Goal: Navigation & Orientation: Find specific page/section

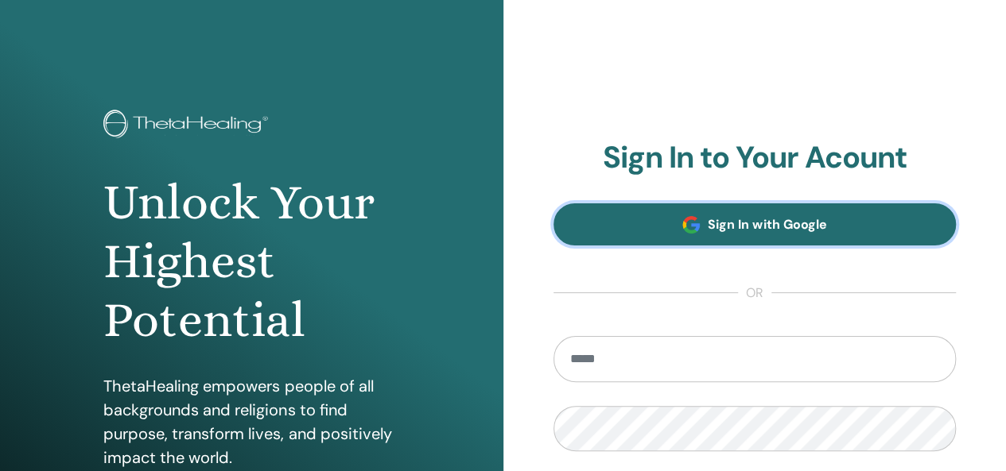
click at [635, 223] on link "Sign In with Google" at bounding box center [754, 225] width 403 height 42
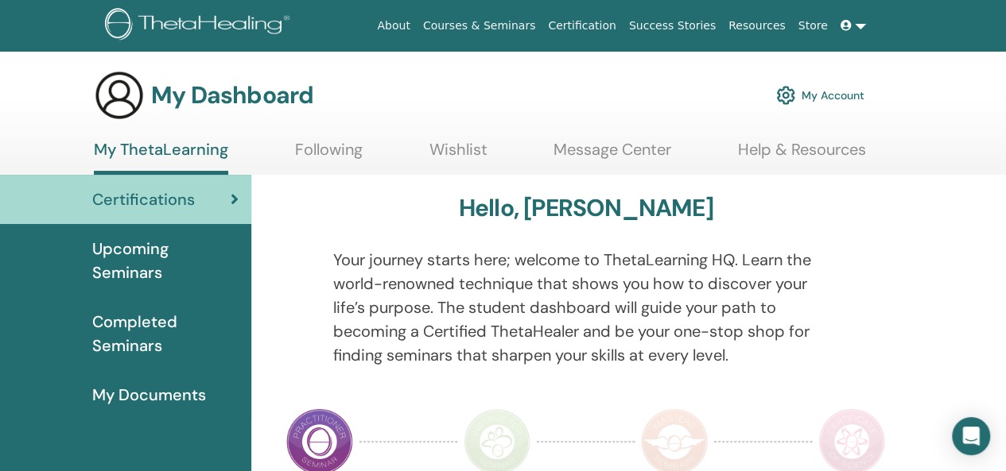
click at [182, 265] on span "Upcoming Seminars" at bounding box center [165, 261] width 146 height 48
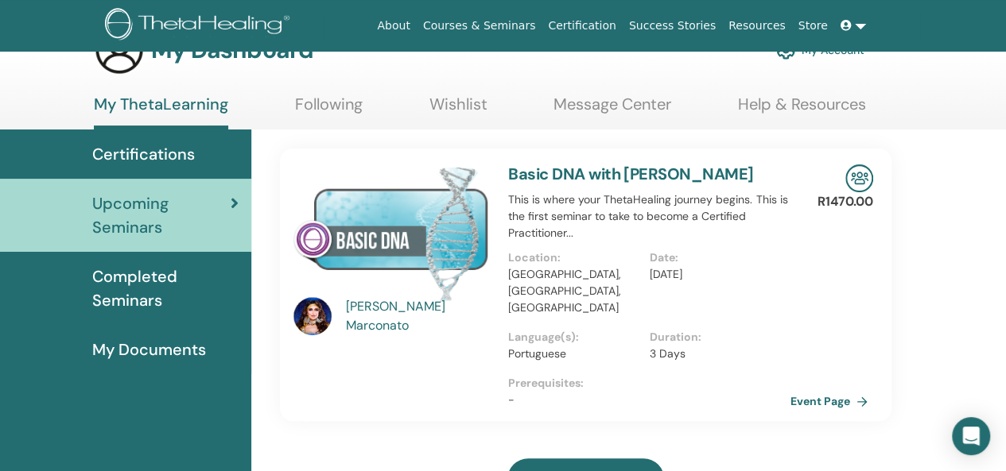
scroll to position [80, 0]
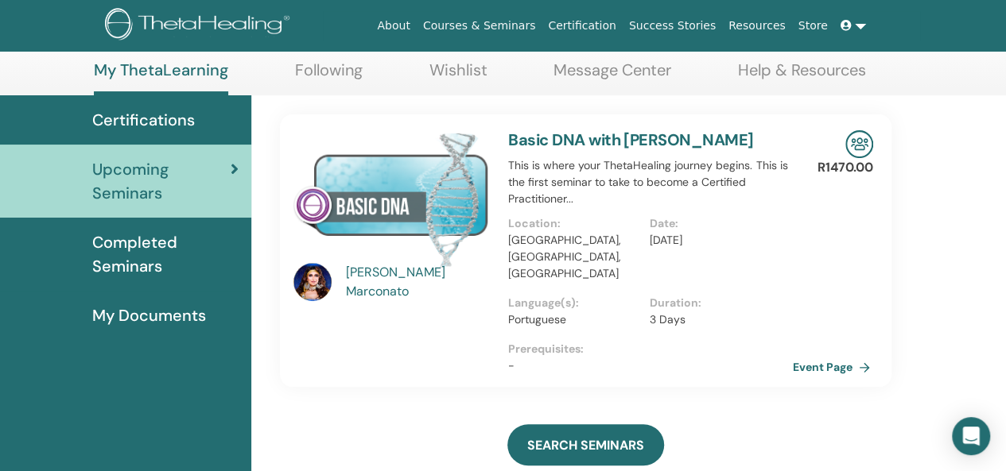
click at [805, 355] on link "Event Page" at bounding box center [834, 367] width 83 height 24
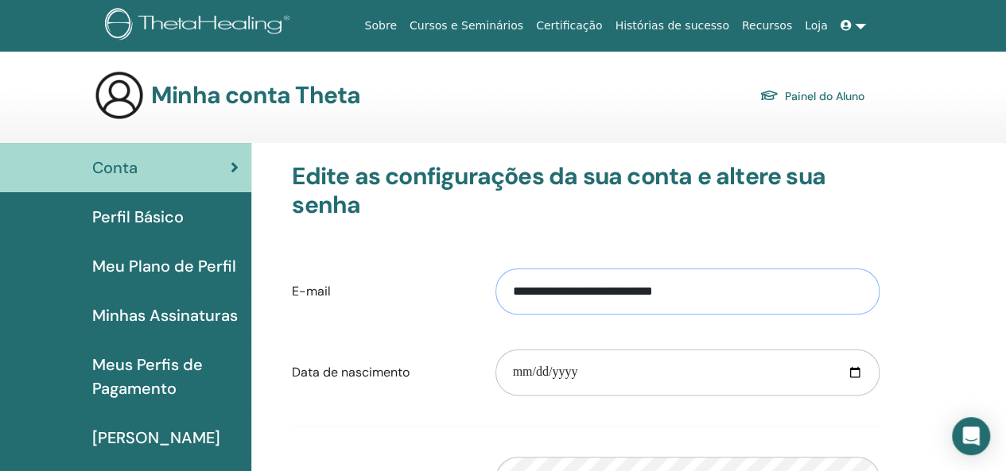
click at [646, 292] on input "**********" at bounding box center [687, 292] width 384 height 46
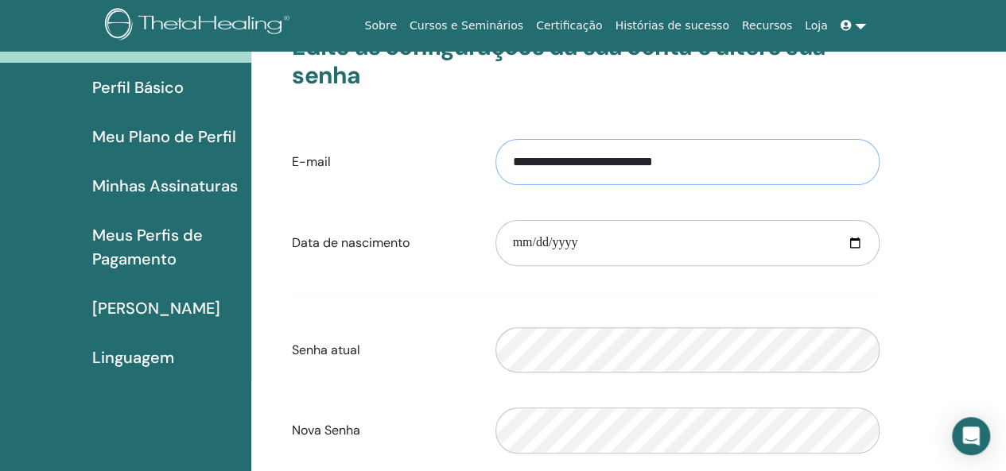
scroll to position [80, 0]
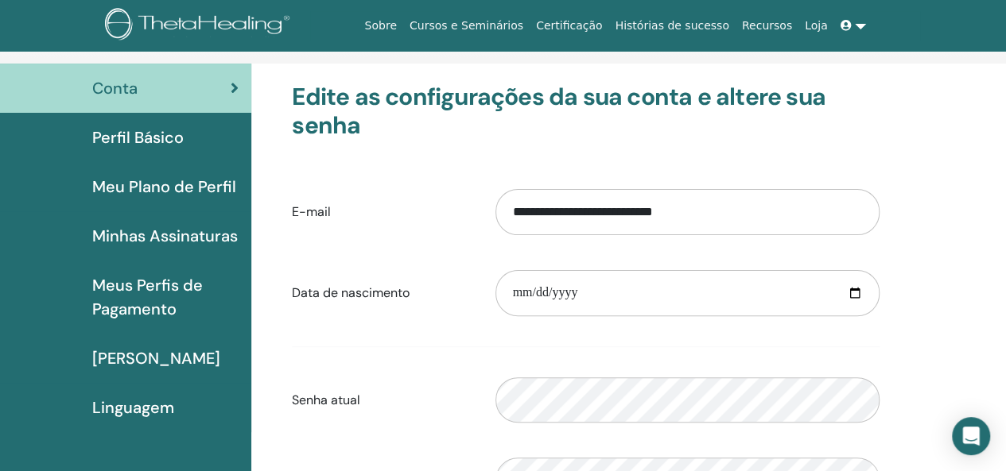
click at [146, 141] on font "Perfil Básico" at bounding box center [137, 137] width 91 height 21
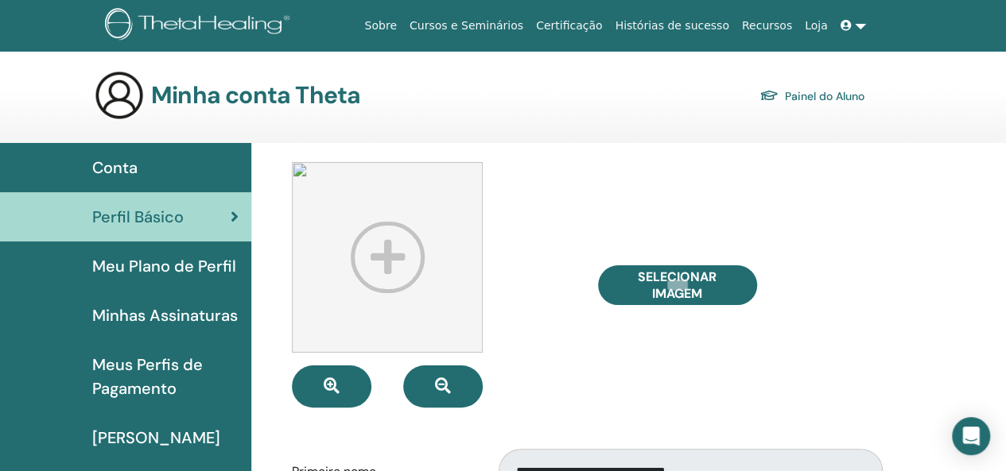
click at [806, 95] on font "Painel do Aluno" at bounding box center [825, 96] width 80 height 14
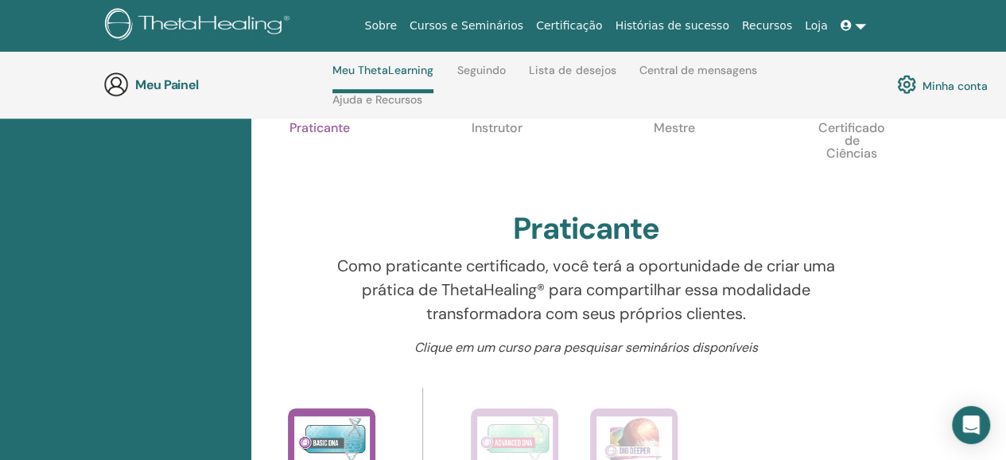
scroll to position [544, 0]
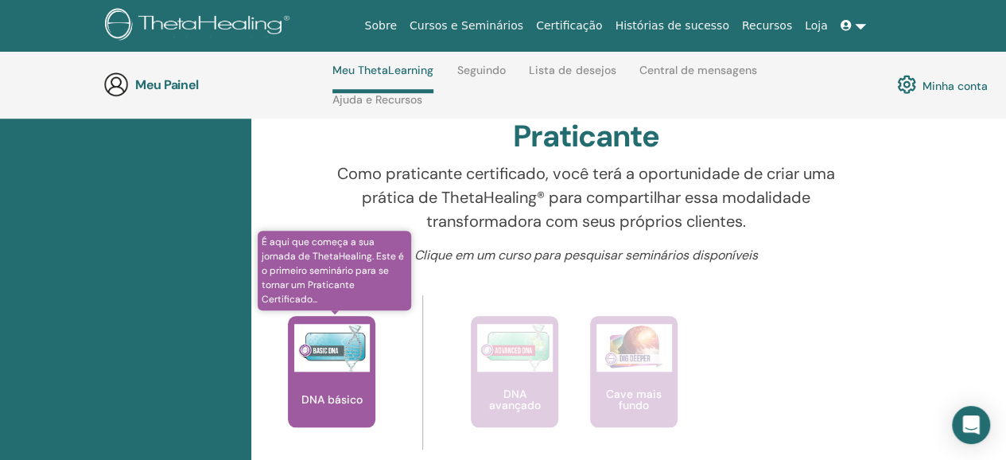
click at [353, 352] on img at bounding box center [332, 348] width 76 height 48
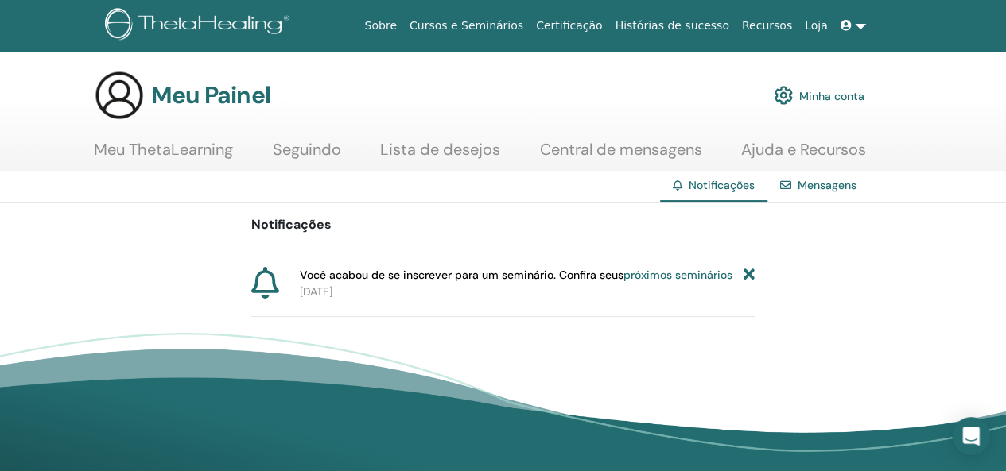
click at [819, 185] on font "Mensagens" at bounding box center [826, 185] width 59 height 14
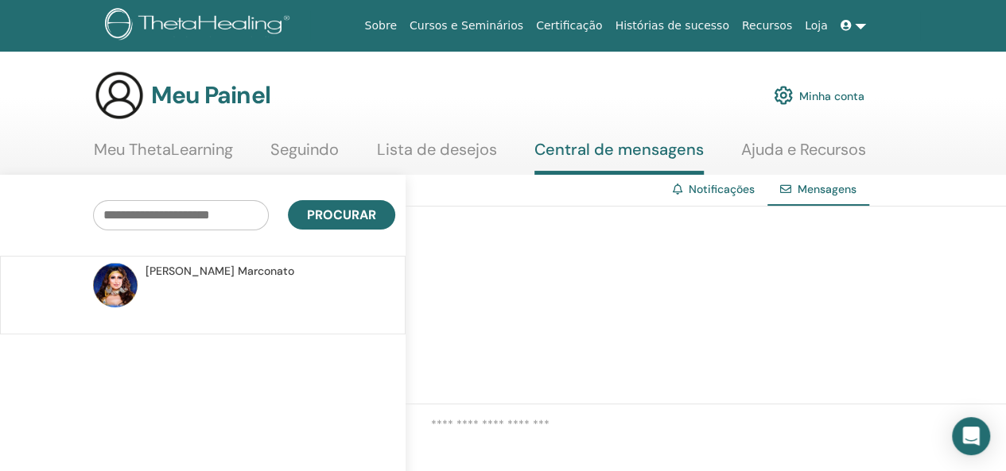
click at [238, 274] on font "Marconato" at bounding box center [266, 271] width 56 height 14
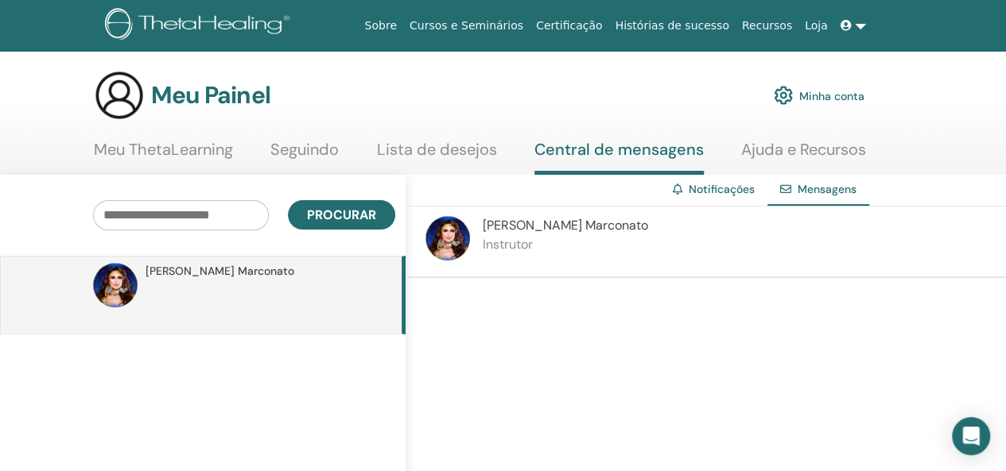
click at [522, 240] on font "Instrutor" at bounding box center [508, 244] width 50 height 17
click at [585, 225] on font "Marconato" at bounding box center [616, 225] width 63 height 17
click at [233, 152] on font "Meu ThetaLearning" at bounding box center [163, 149] width 139 height 21
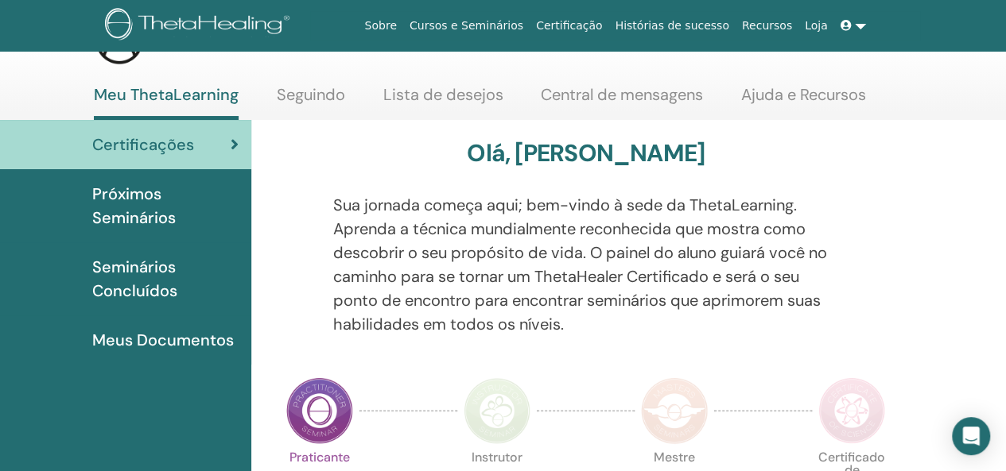
scroll to position [80, 0]
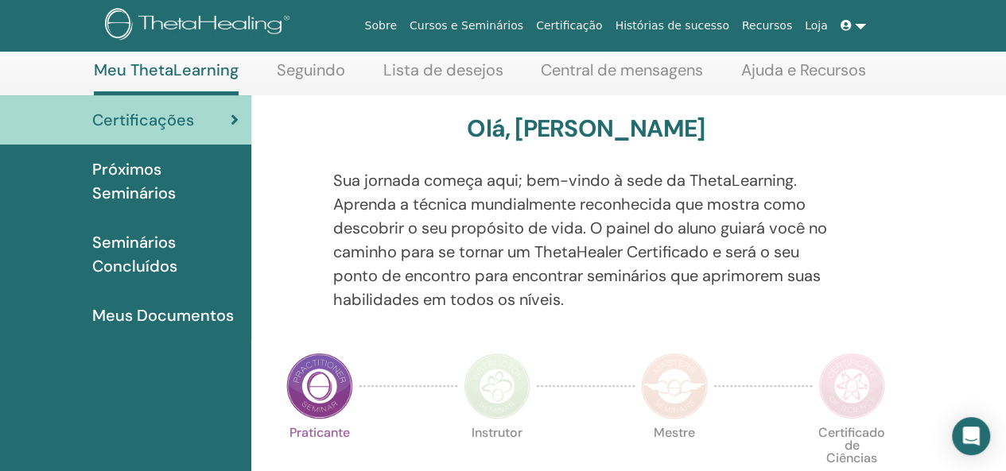
click at [149, 268] on font "Seminários Concluídos" at bounding box center [134, 254] width 85 height 45
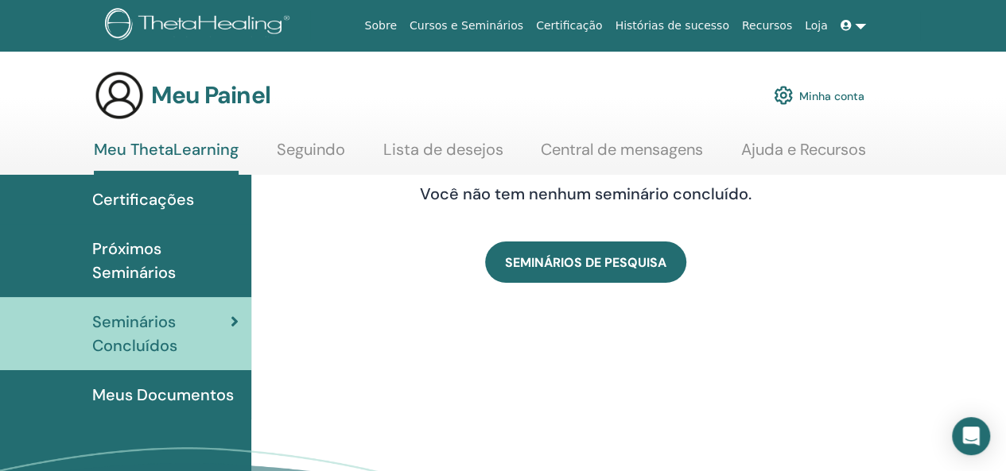
click at [114, 390] on font "Meus Documentos" at bounding box center [163, 395] width 142 height 21
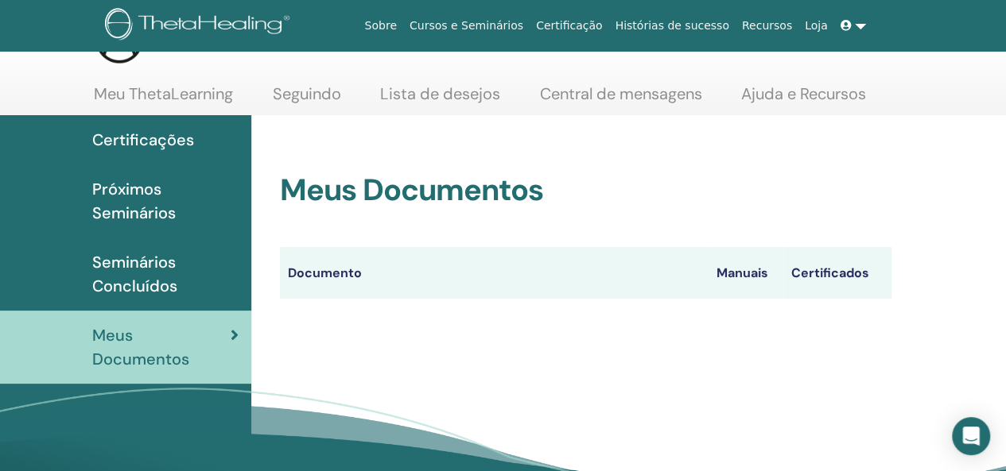
scroll to position [80, 0]
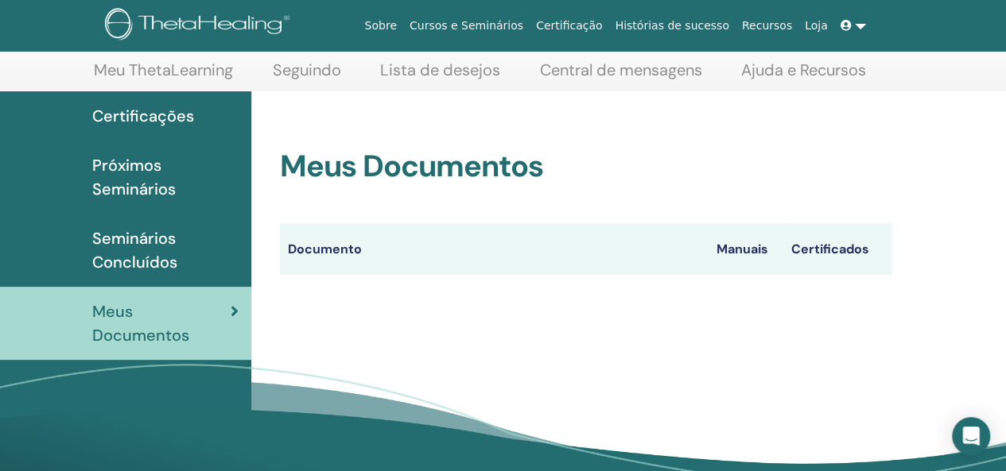
click at [833, 253] on font "Certificados" at bounding box center [830, 249] width 78 height 17
click at [747, 248] on font "Manuais" at bounding box center [742, 249] width 52 height 17
click at [332, 249] on font "Documento" at bounding box center [325, 249] width 74 height 17
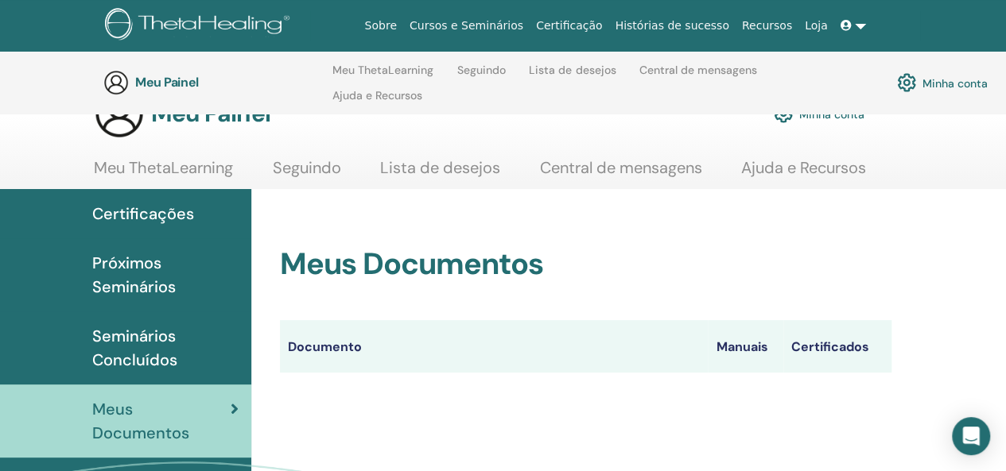
scroll to position [0, 0]
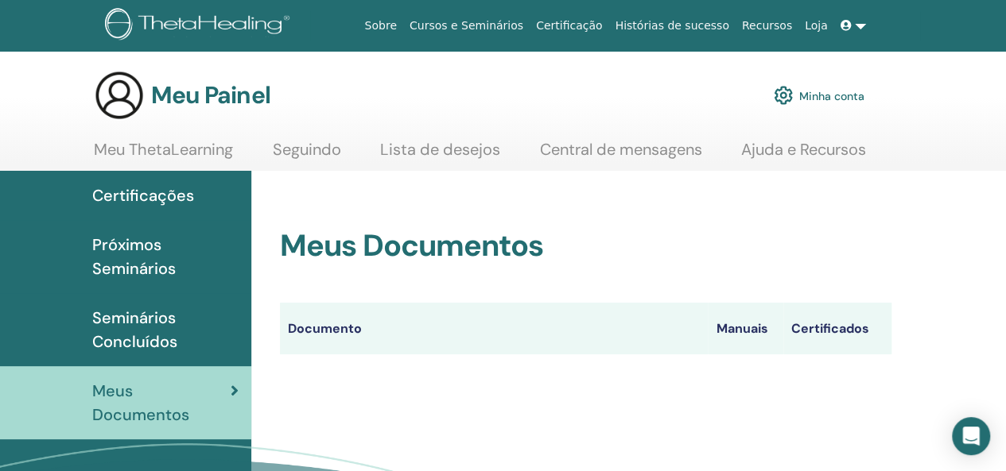
click at [784, 95] on img at bounding box center [783, 95] width 19 height 27
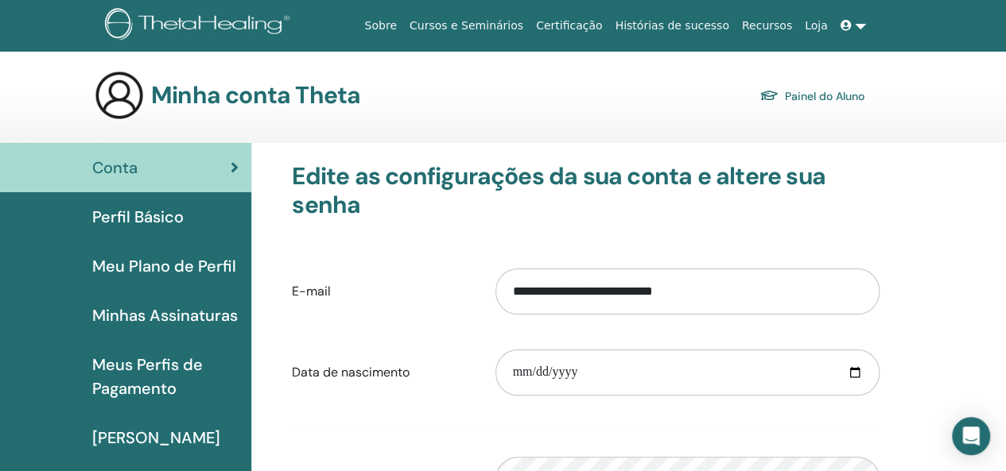
scroll to position [80, 0]
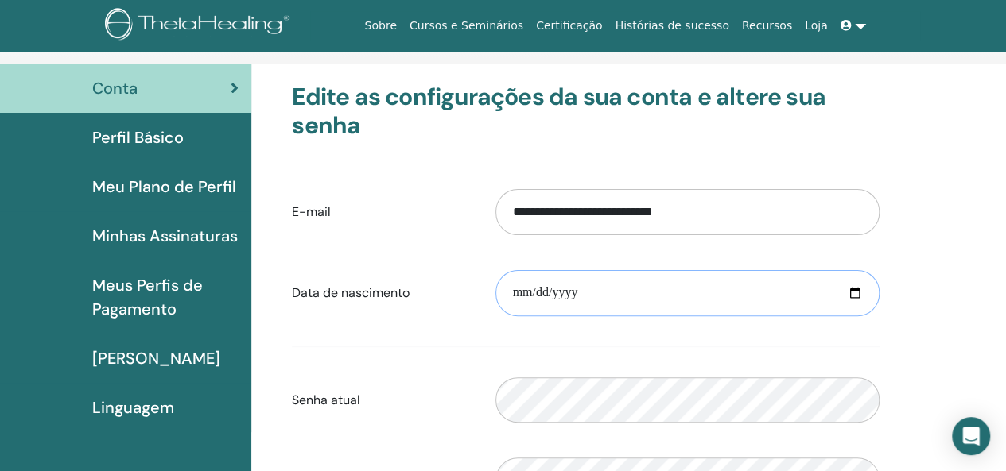
click at [525, 291] on input "date" at bounding box center [687, 293] width 384 height 46
click at [775, 131] on h3 "Edite as configurações da sua conta e altere sua senha" at bounding box center [586, 111] width 588 height 57
click at [461, 247] on form "**********" at bounding box center [586, 386] width 588 height 417
click at [142, 131] on font "Perfil Básico" at bounding box center [137, 137] width 91 height 21
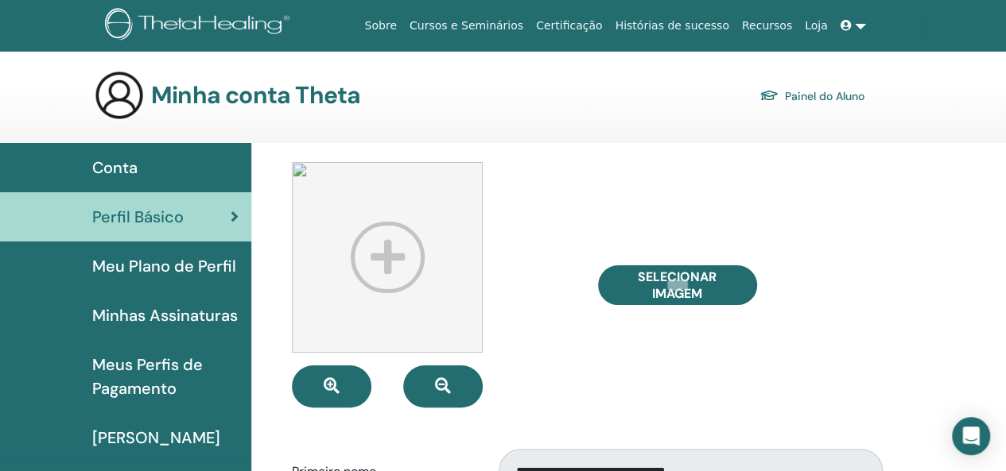
click at [158, 279] on link "Meu Plano de Perfil" at bounding box center [125, 266] width 251 height 49
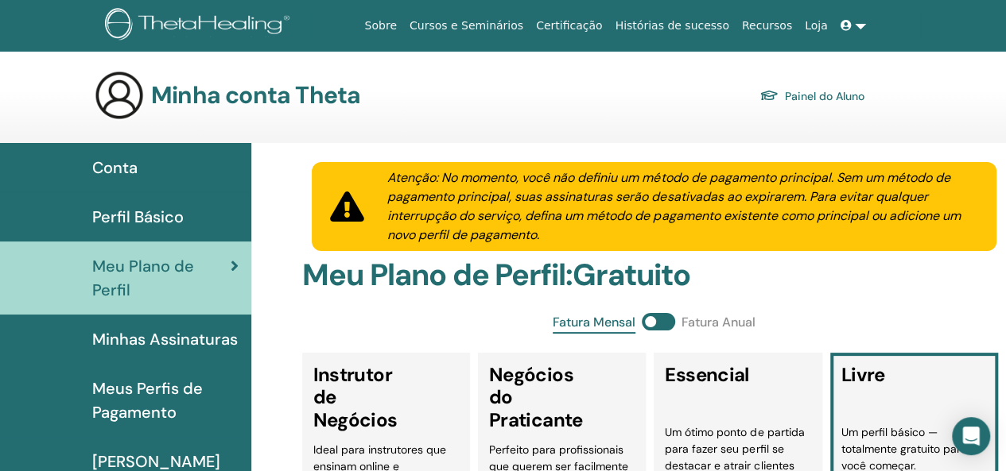
click at [163, 335] on font "Minhas Assinaturas" at bounding box center [164, 339] width 145 height 21
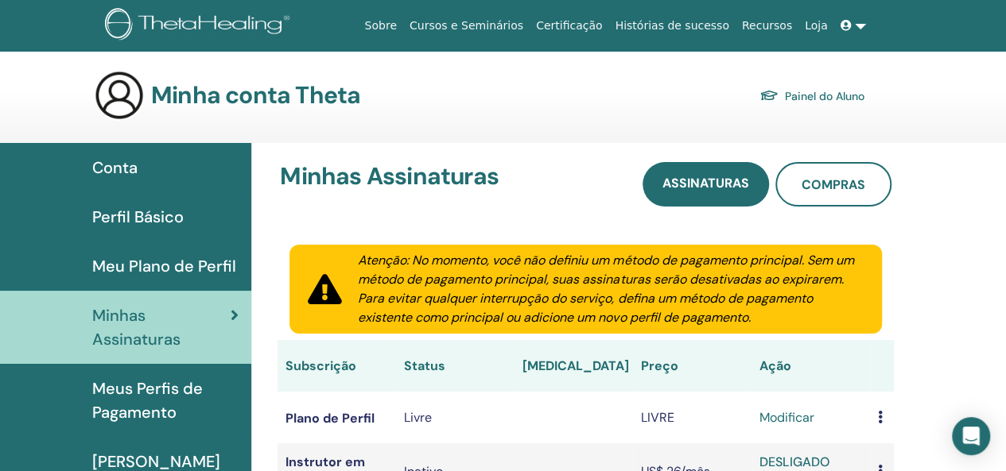
scroll to position [184, 0]
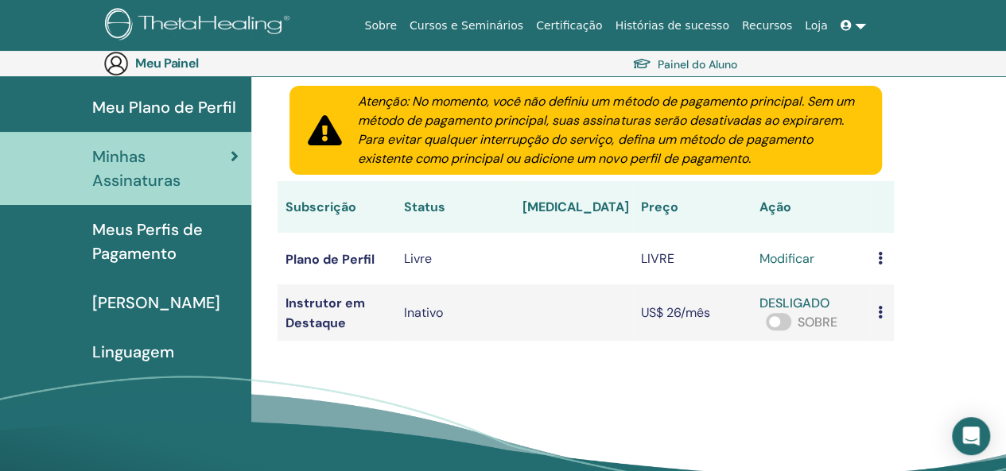
click at [157, 259] on font "Meus Perfis de Pagamento" at bounding box center [147, 241] width 111 height 45
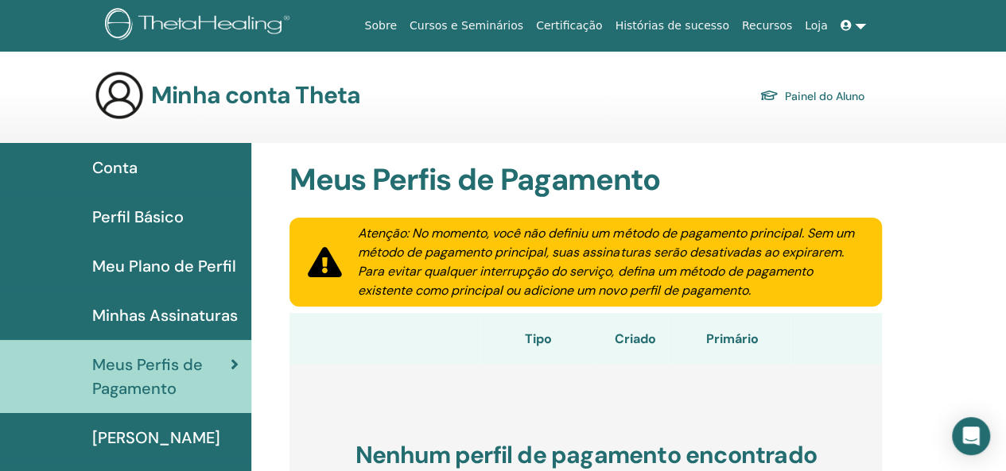
click at [115, 169] on font "Conta" at bounding box center [114, 167] width 45 height 21
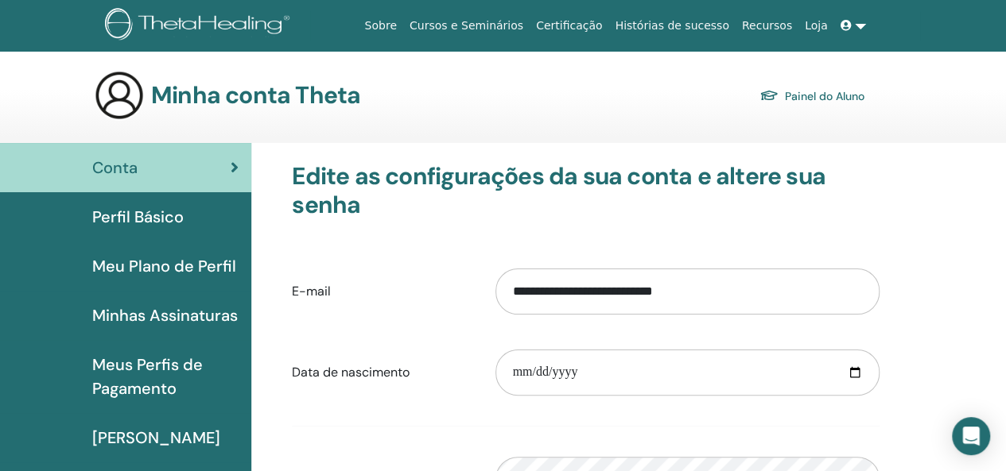
click at [493, 28] on font "Cursos e Seminários" at bounding box center [466, 25] width 114 height 13
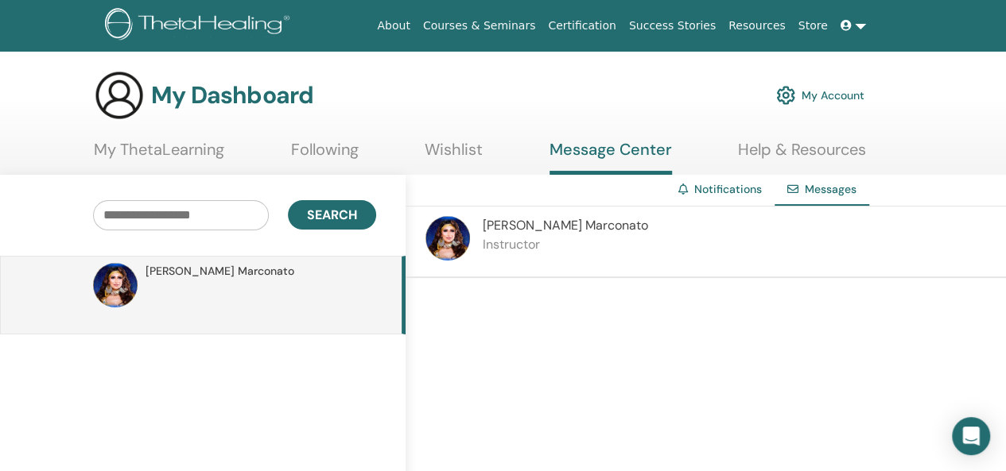
click at [320, 157] on link "Following" at bounding box center [325, 155] width 68 height 31
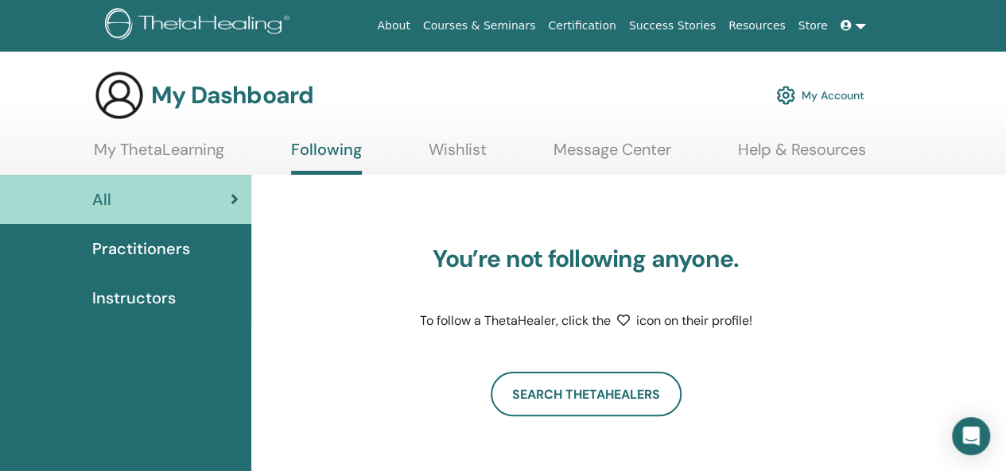
click at [172, 152] on link "My ThetaLearning" at bounding box center [159, 155] width 130 height 31
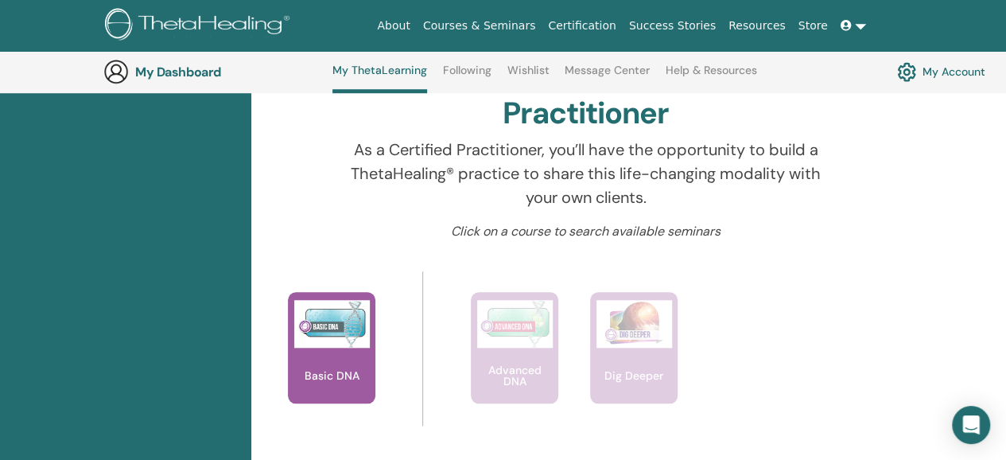
scroll to position [598, 0]
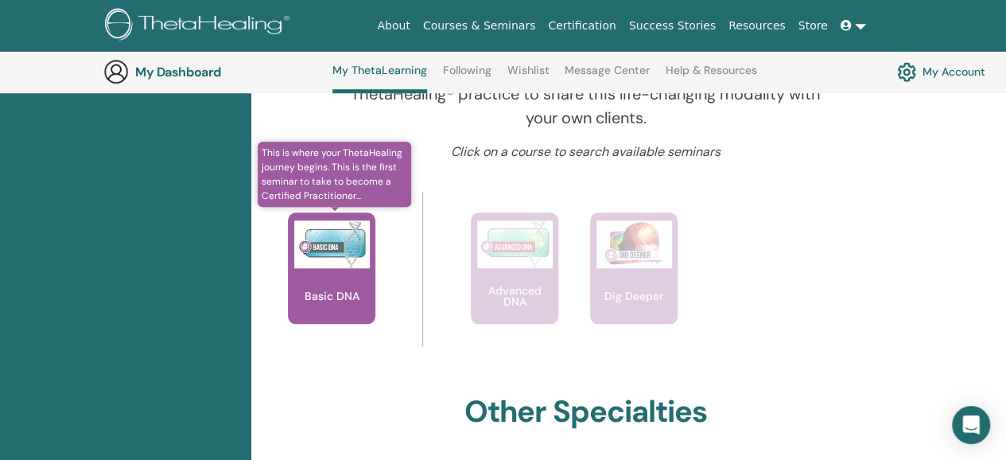
click at [318, 270] on div "Basic DNA" at bounding box center [331, 267] width 87 height 111
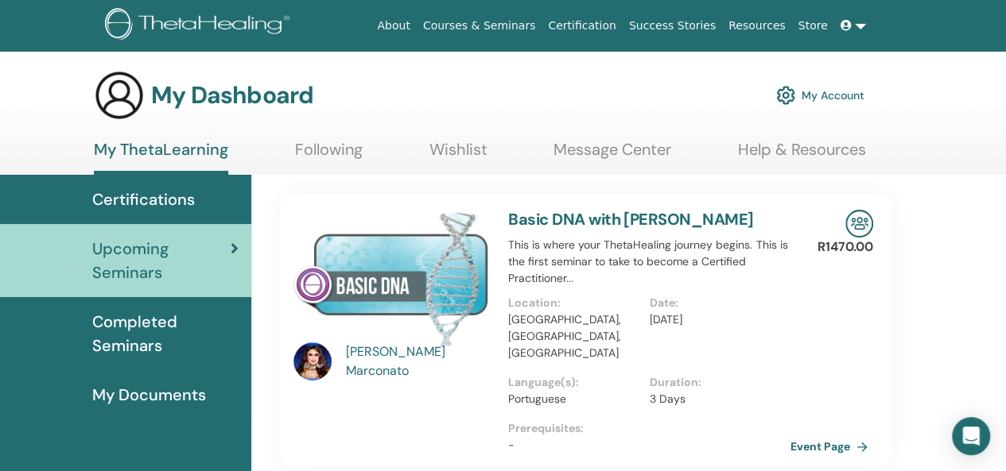
drag, startPoint x: 503, startPoint y: 288, endPoint x: 482, endPoint y: 238, distance: 54.5
click at [471, 240] on img at bounding box center [391, 279] width 196 height 138
click at [529, 219] on link "Basic DNA with Juliana Marconato" at bounding box center [630, 219] width 245 height 21
click at [609, 219] on link "Basic DNA with Juliana Marconato" at bounding box center [630, 219] width 245 height 21
click at [115, 203] on span "Certifications" at bounding box center [143, 200] width 103 height 24
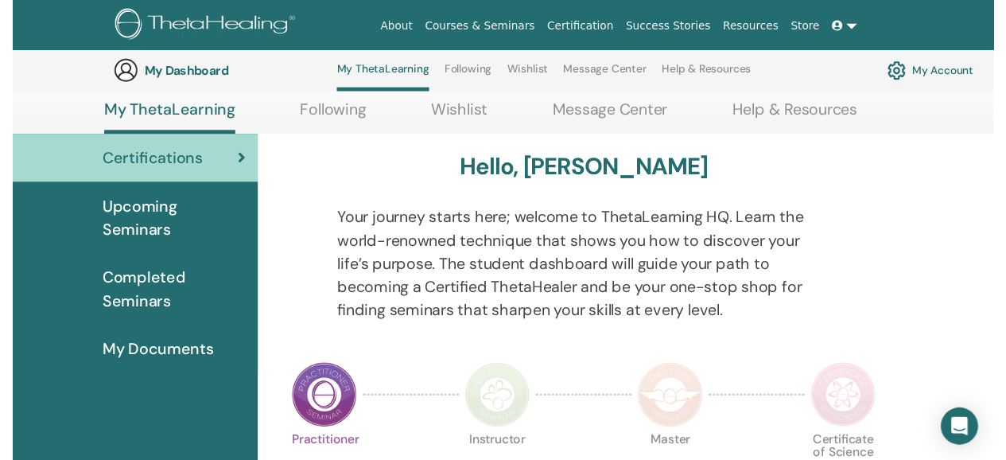
scroll to position [200, 0]
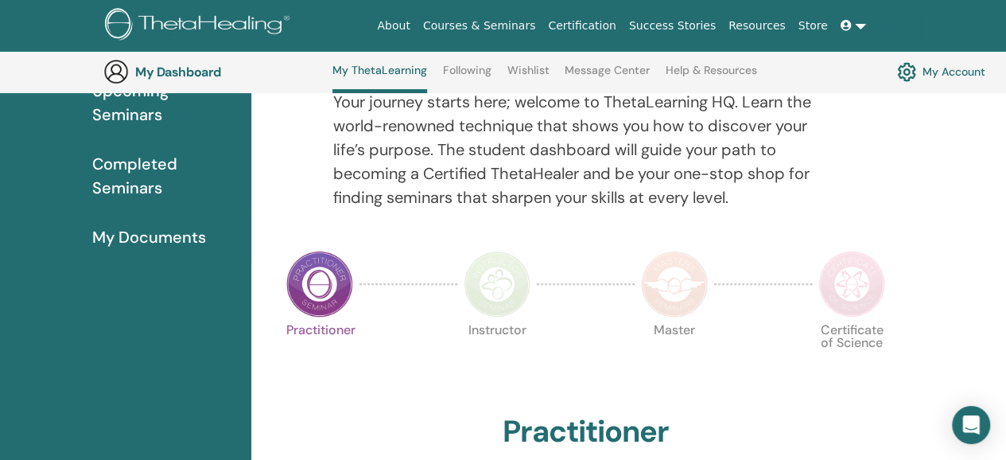
click at [312, 284] on img at bounding box center [319, 283] width 67 height 67
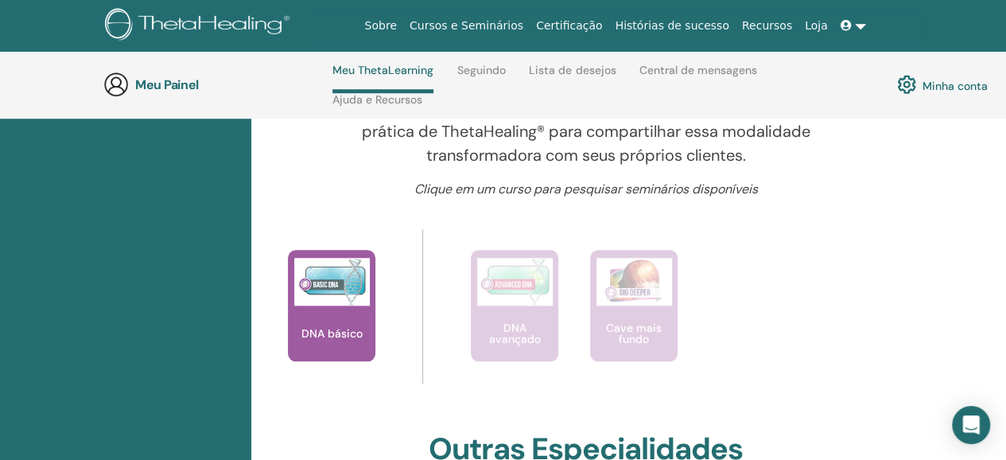
scroll to position [599, 0]
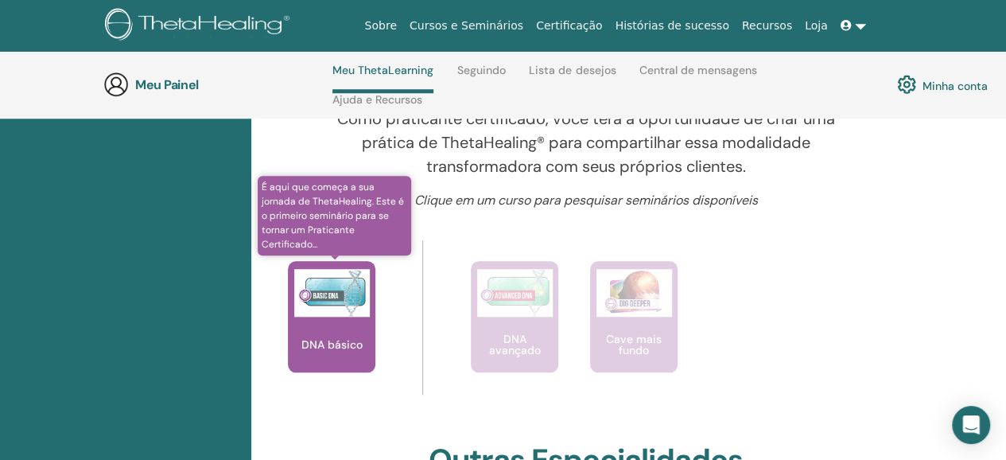
click at [328, 331] on div "DNA básico" at bounding box center [331, 316] width 87 height 111
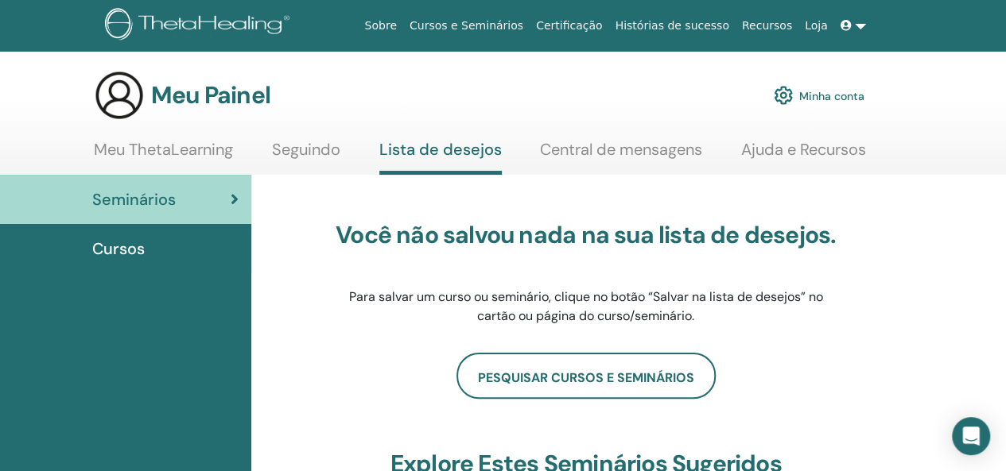
click at [125, 242] on font "Cursos" at bounding box center [118, 249] width 52 height 21
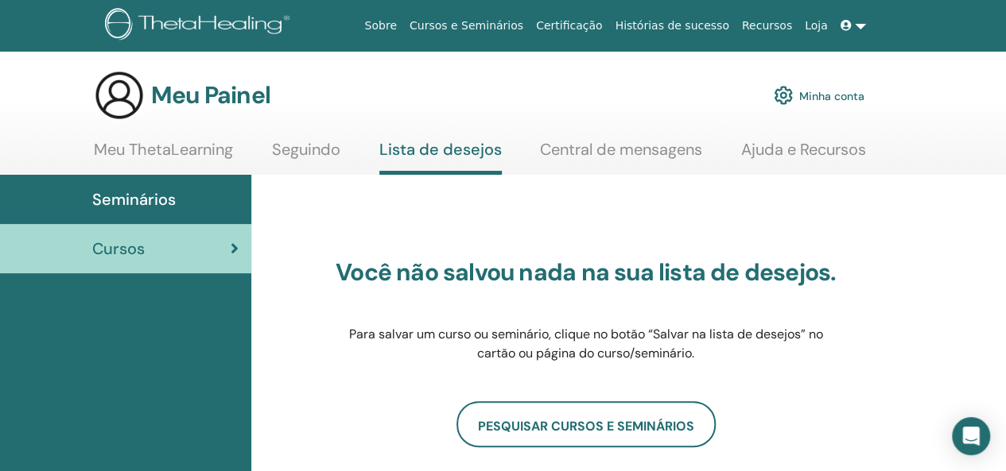
click at [323, 153] on font "Seguindo" at bounding box center [306, 149] width 68 height 21
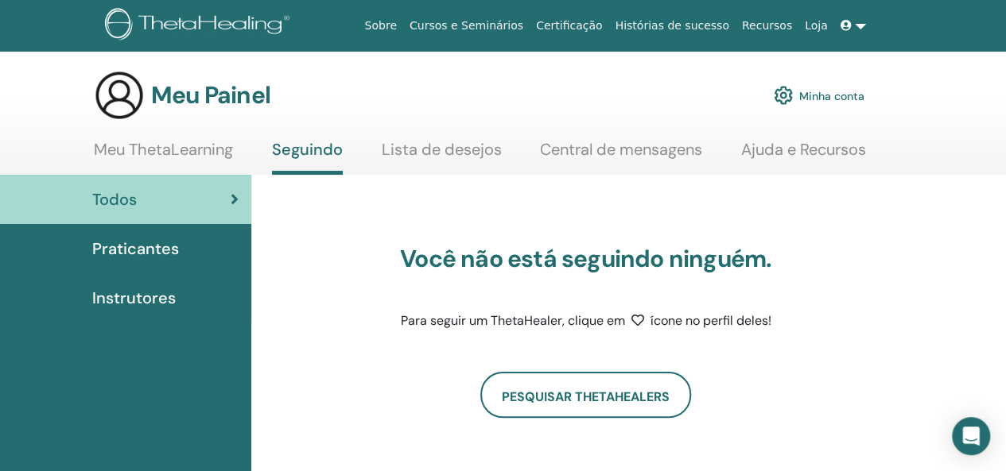
click at [192, 143] on font "Meu ThetaLearning" at bounding box center [163, 149] width 139 height 21
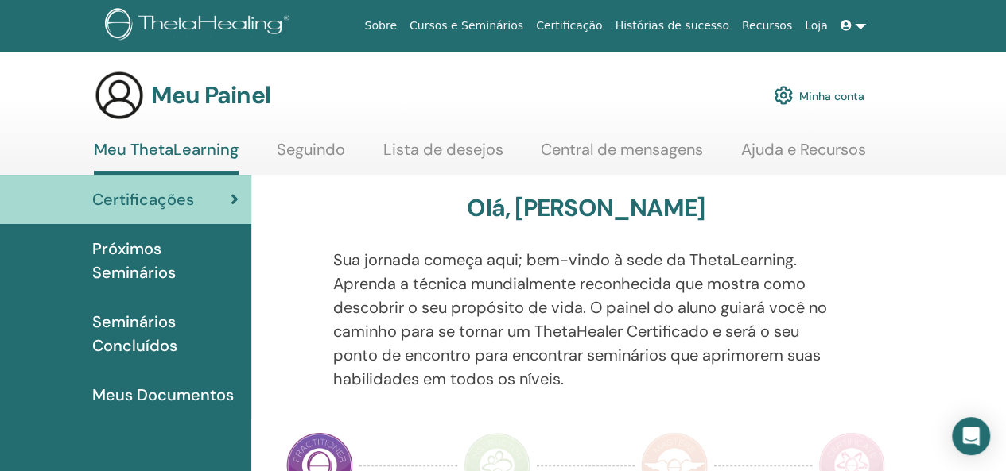
click at [772, 149] on font "Ajuda e Recursos" at bounding box center [803, 149] width 125 height 21
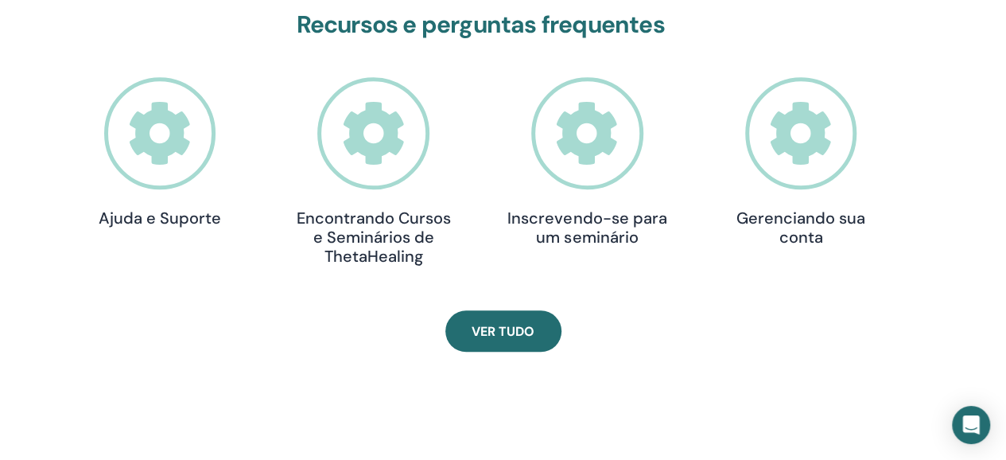
scroll to position [544, 0]
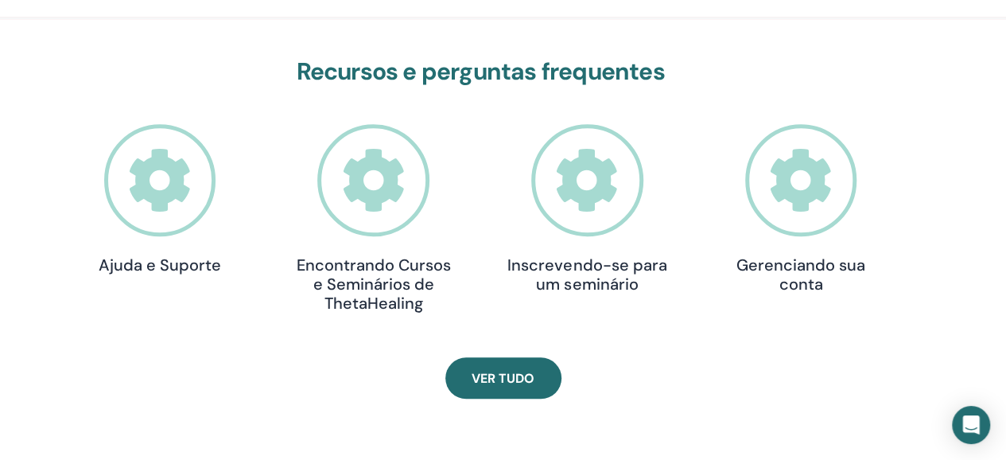
click at [766, 178] on icon at bounding box center [801, 180] width 112 height 112
